Goal: Use online tool/utility: Utilize a website feature to perform a specific function

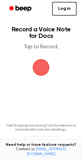
click at [41, 67] on span "button" at bounding box center [41, 68] width 18 height 18
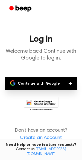
click at [39, 82] on button "Continue with Google" at bounding box center [41, 83] width 73 height 13
click at [24, 81] on button "Continue with Google" at bounding box center [41, 83] width 73 height 13
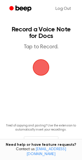
click at [44, 66] on span "button" at bounding box center [41, 68] width 18 height 18
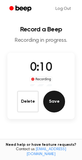
click at [49, 102] on button "Save" at bounding box center [54, 102] width 22 height 22
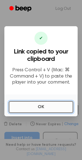
click at [45, 108] on button "OK" at bounding box center [41, 107] width 64 height 12
